Goal: Register for event/course

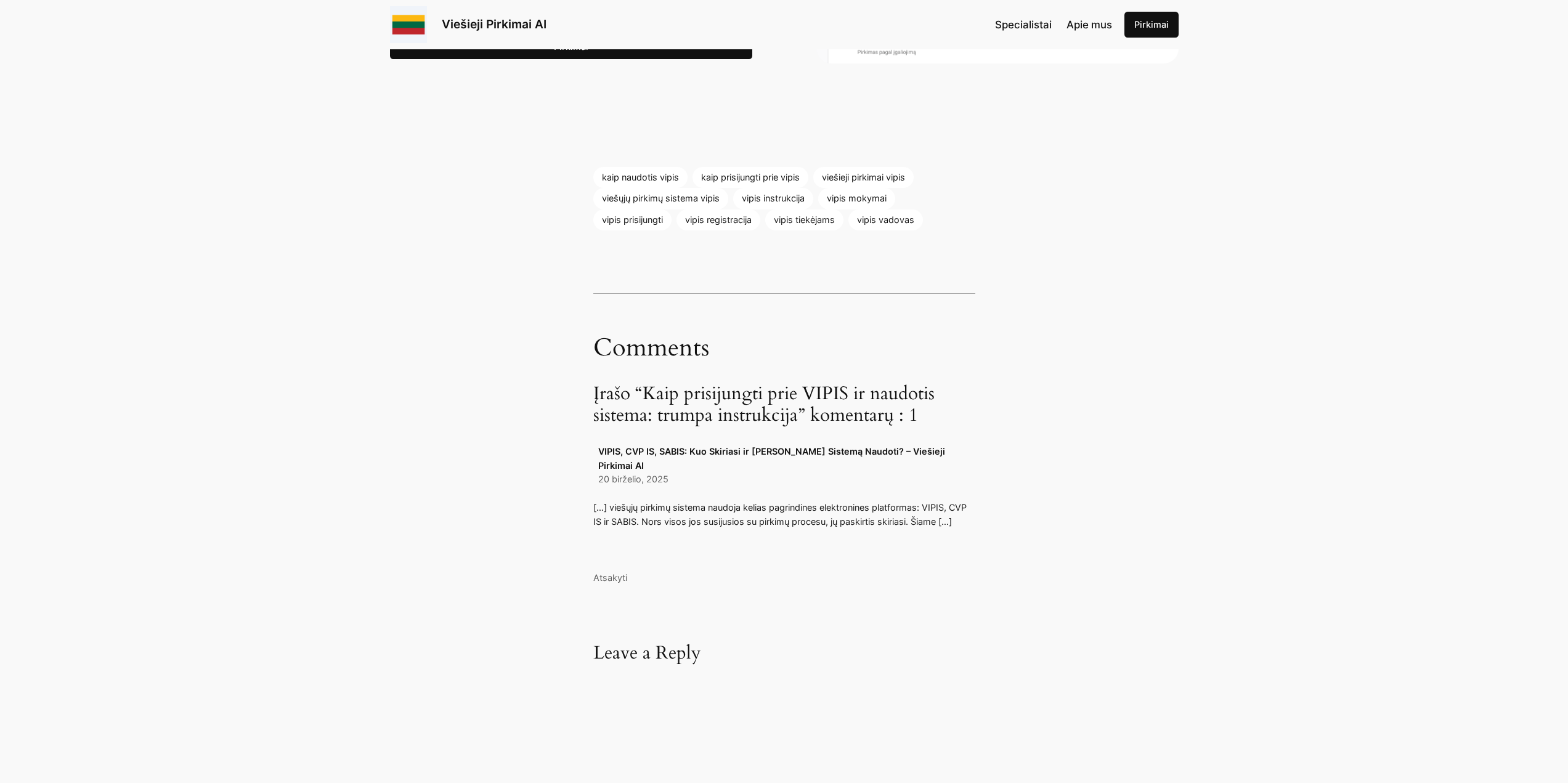
scroll to position [1971, 0]
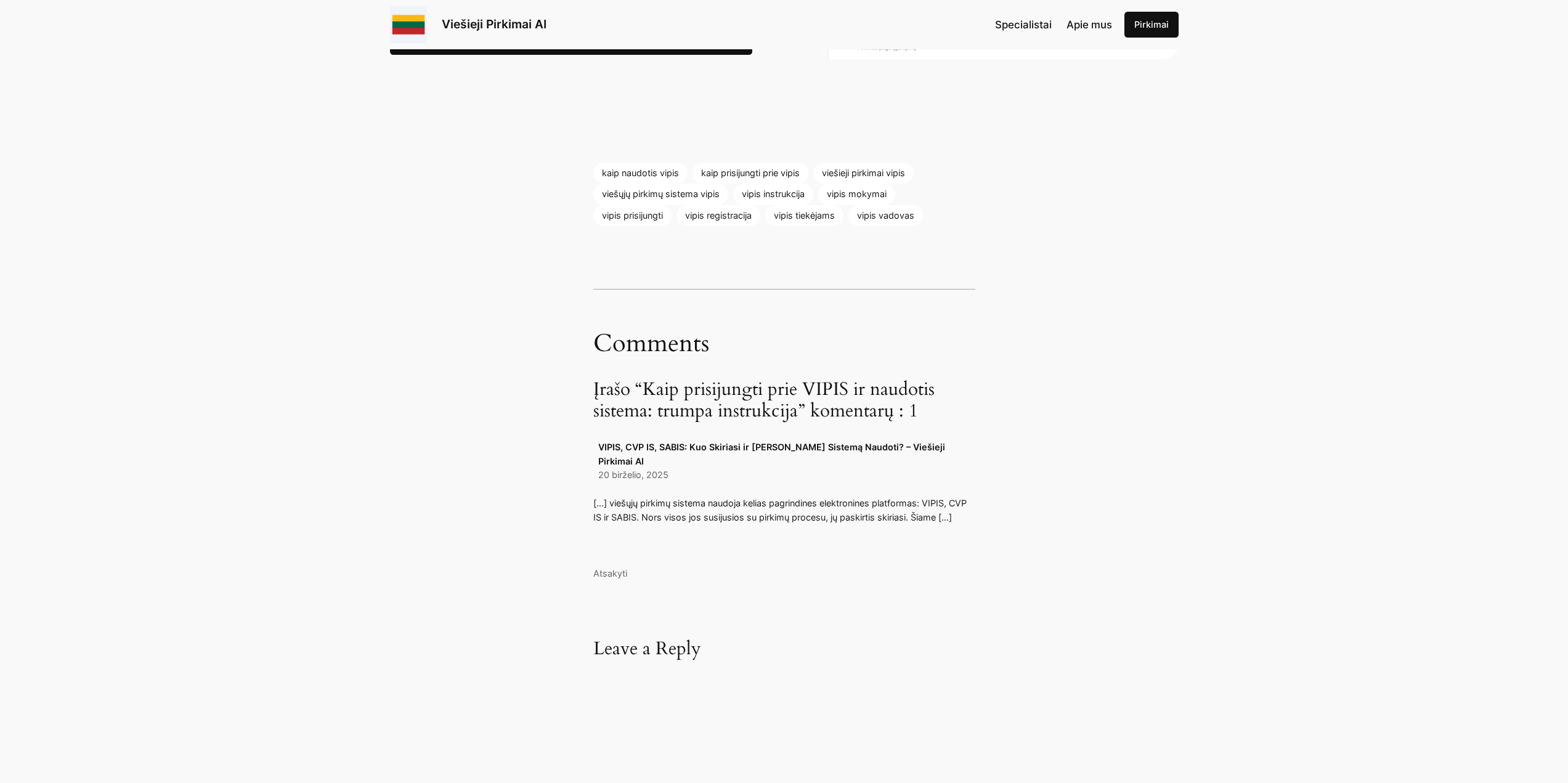
click at [688, 496] on p "[…] viešųjų pirkimų sistema naudoja kelias pagrindines elektronines platformas:…" at bounding box center [784, 510] width 382 height 28
click at [701, 468] on div "20 birželio, 2025" at bounding box center [787, 475] width 377 height 14
click at [943, 496] on p "[…] viešųjų pirkimų sistema naudoja kelias pagrindines elektronines platformas:…" at bounding box center [784, 510] width 382 height 28
click at [946, 496] on p "[…] viešųjų pirkimų sistema naudoja kelias pagrindines elektronines platformas:…" at bounding box center [784, 510] width 382 height 28
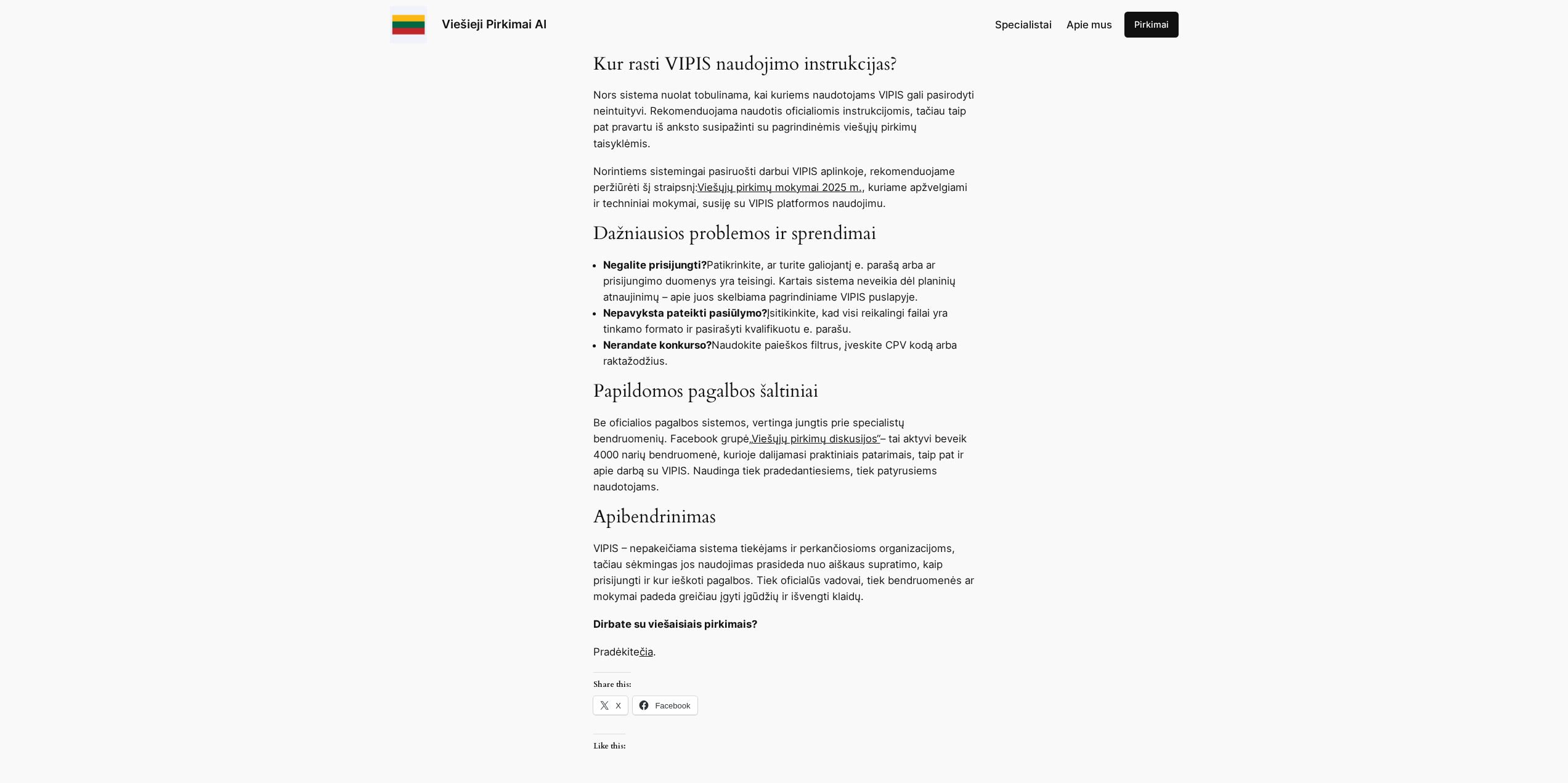
scroll to position [965, 0]
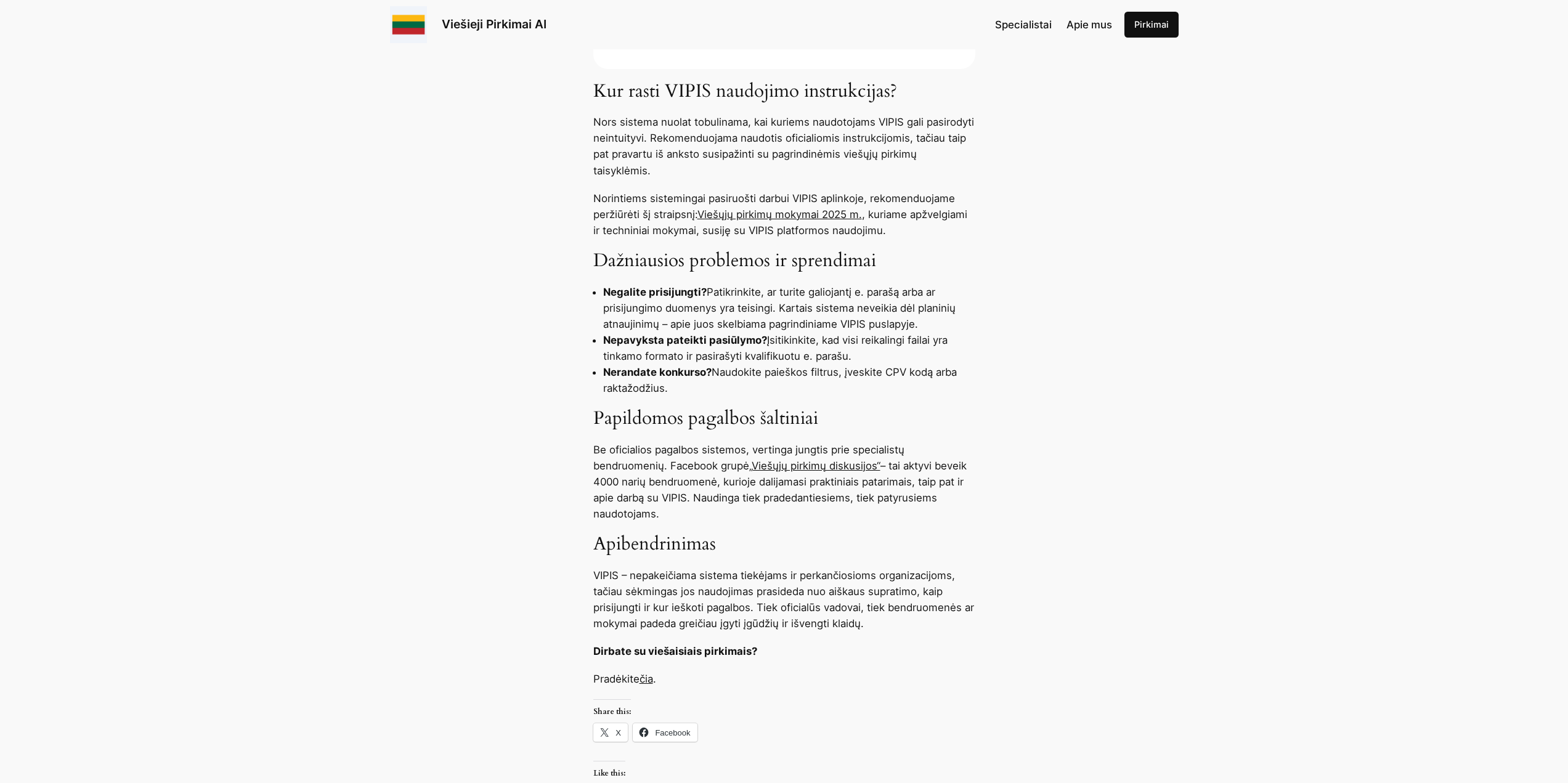
click at [781, 208] on link "Viešųjų pirkimų mokymai 2025 m." at bounding box center [779, 214] width 165 height 12
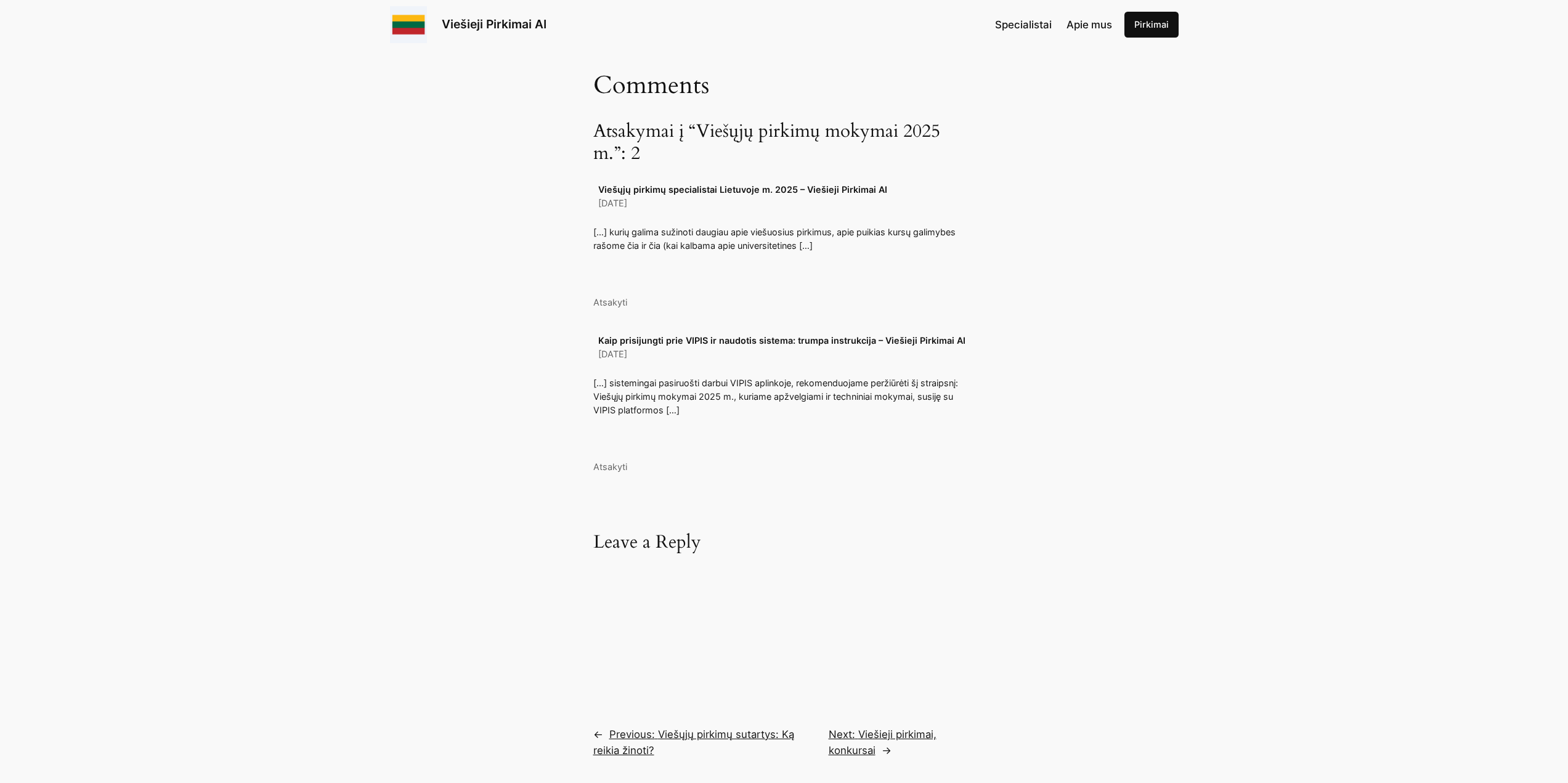
scroll to position [2538, 0]
